Goal: Task Accomplishment & Management: Complete application form

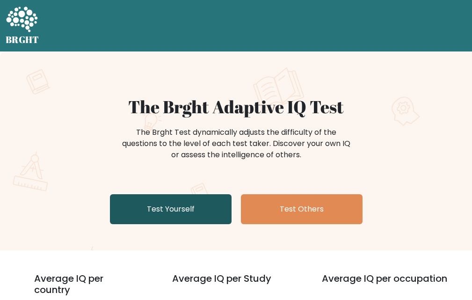
scroll to position [94, 0]
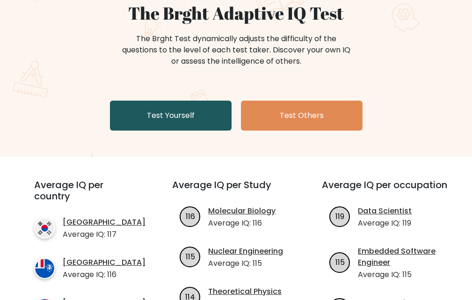
click at [198, 118] on link "Test Yourself" at bounding box center [171, 116] width 122 height 30
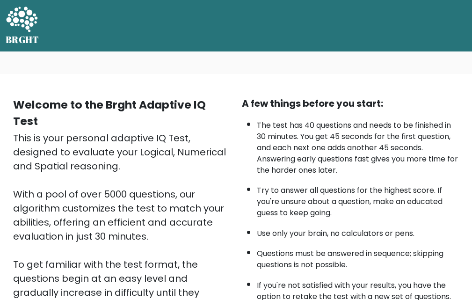
scroll to position [184, 0]
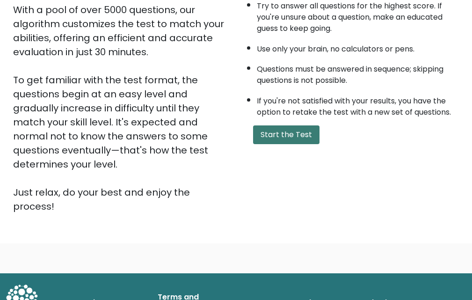
click at [297, 134] on button "Start the Test" at bounding box center [286, 134] width 66 height 19
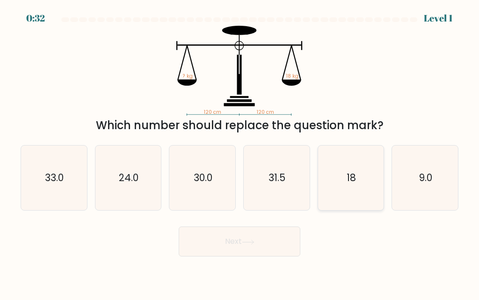
click at [343, 175] on icon "18" at bounding box center [351, 178] width 65 height 65
click at [240, 153] on input "e. 18" at bounding box center [240, 151] width 0 height 2
radio input "true"
click at [278, 249] on button "Next" at bounding box center [240, 242] width 122 height 30
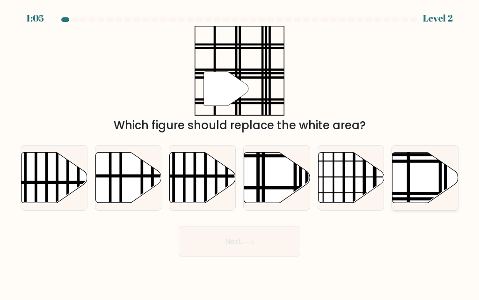
click at [421, 179] on icon at bounding box center [426, 178] width 66 height 51
click at [240, 153] on input "f." at bounding box center [240, 151] width 0 height 2
radio input "true"
click at [254, 237] on button "Next" at bounding box center [240, 242] width 122 height 30
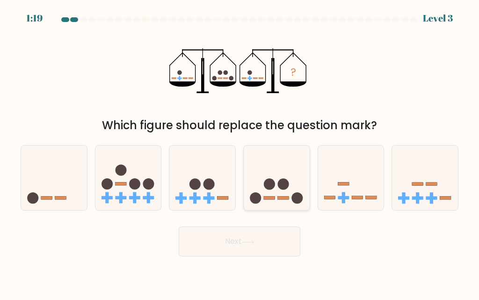
click at [277, 192] on icon at bounding box center [277, 178] width 66 height 55
click at [240, 153] on input "d." at bounding box center [240, 151] width 0 height 2
radio input "true"
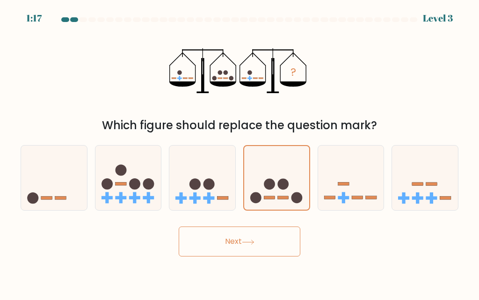
click at [276, 247] on button "Next" at bounding box center [240, 242] width 122 height 30
click at [249, 242] on icon at bounding box center [247, 242] width 11 height 4
click at [271, 186] on circle at bounding box center [269, 183] width 11 height 11
click at [240, 153] on input "d." at bounding box center [240, 151] width 0 height 2
click at [259, 239] on button "Next" at bounding box center [240, 242] width 122 height 30
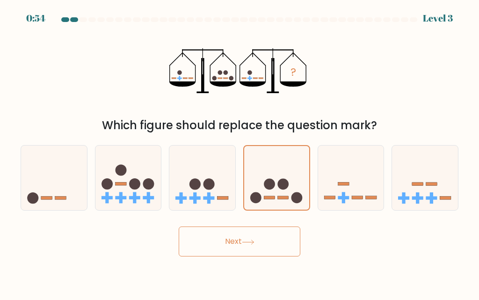
click at [262, 235] on button "Next" at bounding box center [240, 242] width 122 height 30
click at [268, 180] on circle at bounding box center [269, 183] width 11 height 11
click at [240, 153] on input "d." at bounding box center [240, 151] width 0 height 2
click at [268, 180] on circle at bounding box center [269, 183] width 11 height 11
click at [240, 153] on input "d." at bounding box center [240, 151] width 0 height 2
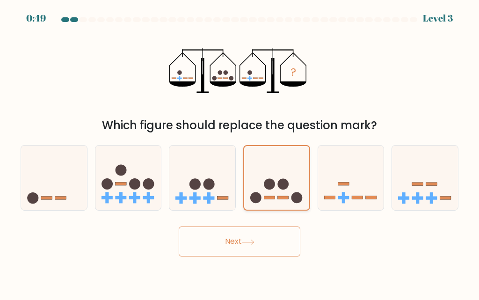
click at [268, 180] on circle at bounding box center [269, 183] width 11 height 11
click at [240, 153] on input "d." at bounding box center [240, 151] width 0 height 2
